Goal: Find contact information: Find contact information

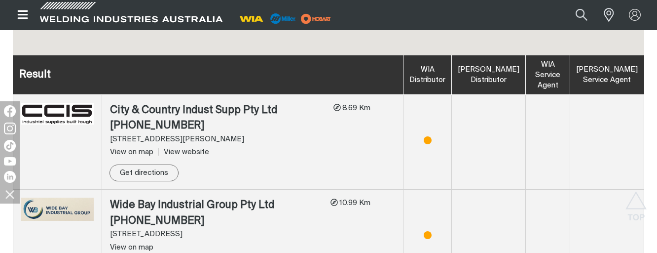
scroll to position [660, 0]
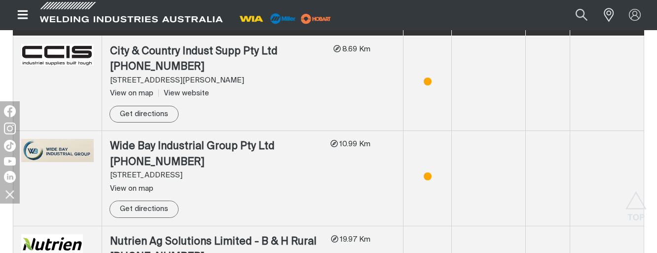
click at [250, 191] on div "View on map" at bounding box center [216, 188] width 213 height 11
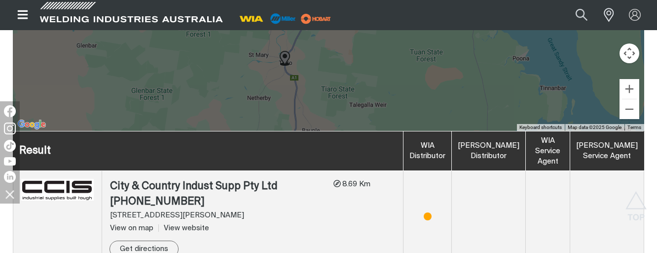
scroll to position [611, 0]
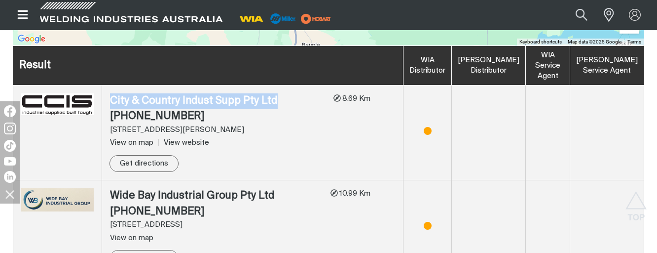
drag, startPoint x: 108, startPoint y: 99, endPoint x: 285, endPoint y: 100, distance: 177.2
click at [285, 100] on td "City & Country Indust Supp Pty Ltd (07) 4121 0422 574-[STREET_ADDRESS][PERSON_N…" at bounding box center [253, 132] width 302 height 95
copy div "City & Country Indust Supp Pty Ltd"
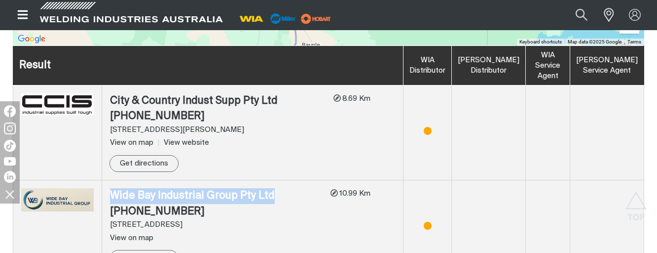
drag, startPoint x: 278, startPoint y: 197, endPoint x: 110, endPoint y: 195, distance: 168.3
click at [110, 195] on td "Wide Bay Industrial Group Pty Ltd (07) 4122 [GEOGRAPHIC_DATA][STREET_ADDRESS] V…" at bounding box center [253, 227] width 302 height 95
copy div "Wide Bay Industrial Group Pty Ltd"
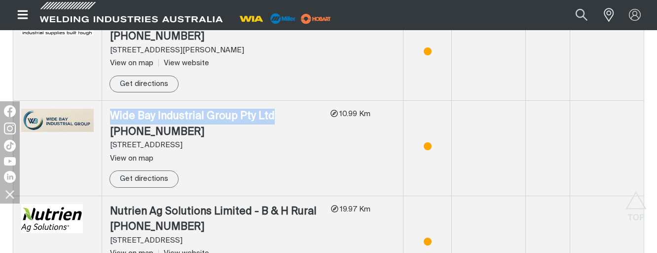
scroll to position [710, 0]
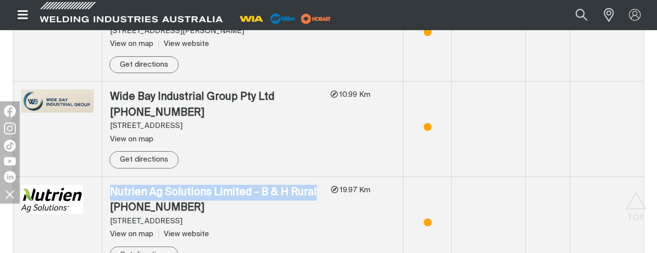
drag, startPoint x: 313, startPoint y: 191, endPoint x: 113, endPoint y: 190, distance: 199.9
click at [113, 190] on div "Nutrien Ag Solutions Limited - B & H Rural" at bounding box center [216, 193] width 213 height 16
drag, startPoint x: 113, startPoint y: 190, endPoint x: 129, endPoint y: 195, distance: 16.5
click at [129, 195] on div "Nutrien Ag Solutions Limited - B & H Rural" at bounding box center [216, 193] width 213 height 16
drag, startPoint x: 110, startPoint y: 188, endPoint x: 322, endPoint y: 186, distance: 212.2
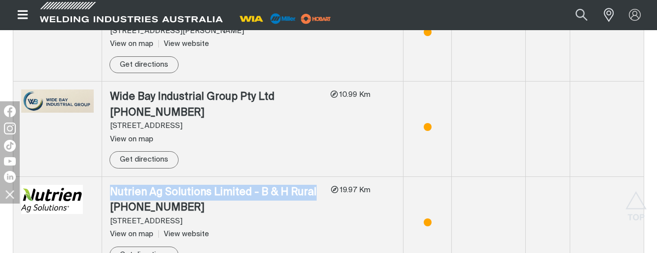
click at [322, 186] on td "Nutrien Ag Solutions Limited - B & H Rural (07) 4129 [STREET_ADDRESS] View on m…" at bounding box center [253, 223] width 302 height 95
copy div "Nutrien Ag Solutions Limited - B & H Rural"
